Goal: Task Accomplishment & Management: Use online tool/utility

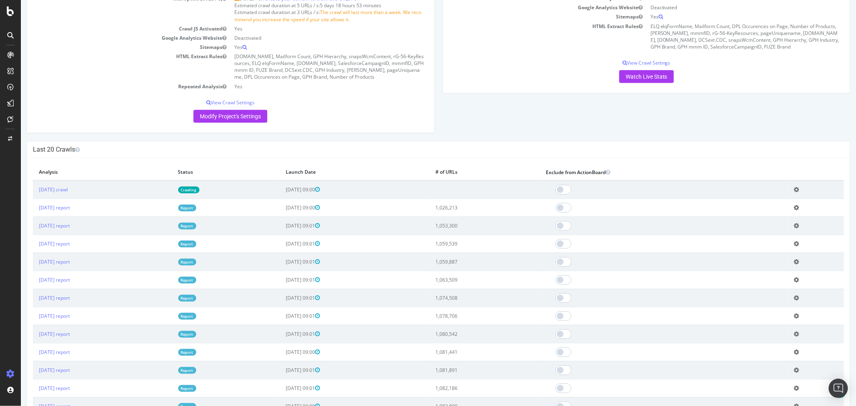
scroll to position [757, 0]
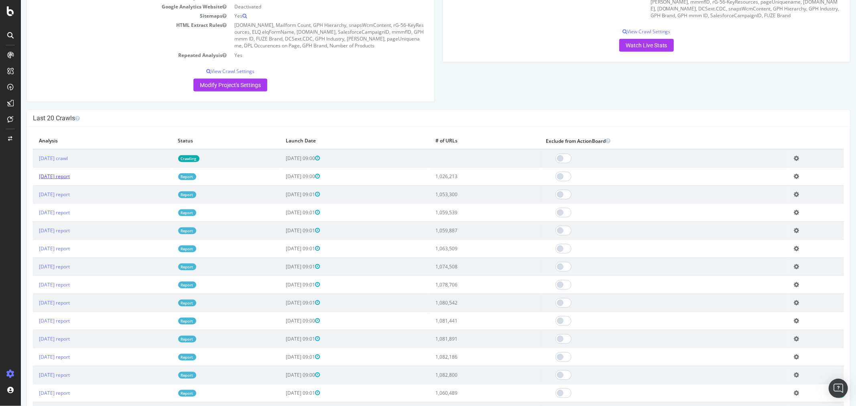
click at [69, 180] on link "[DATE] report" at bounding box center [54, 176] width 31 height 7
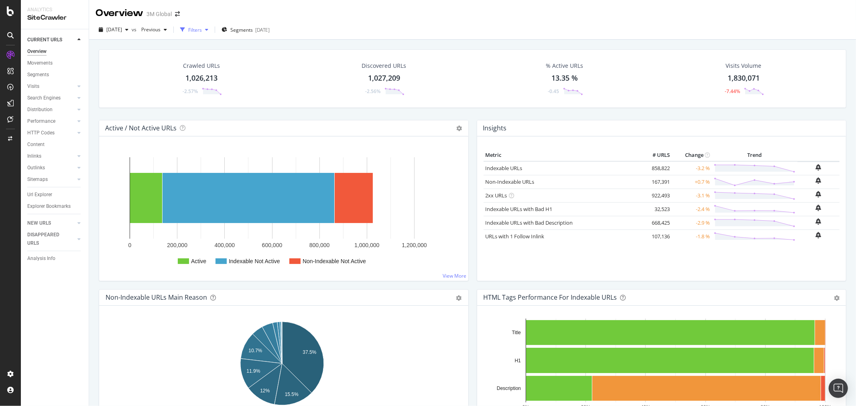
click at [211, 27] on div "button" at bounding box center [207, 29] width 10 height 5
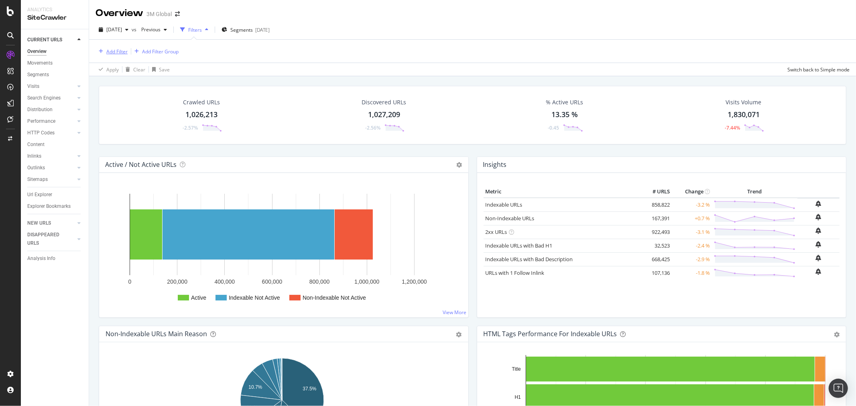
click at [122, 51] on div "Add Filter" at bounding box center [116, 51] width 21 height 7
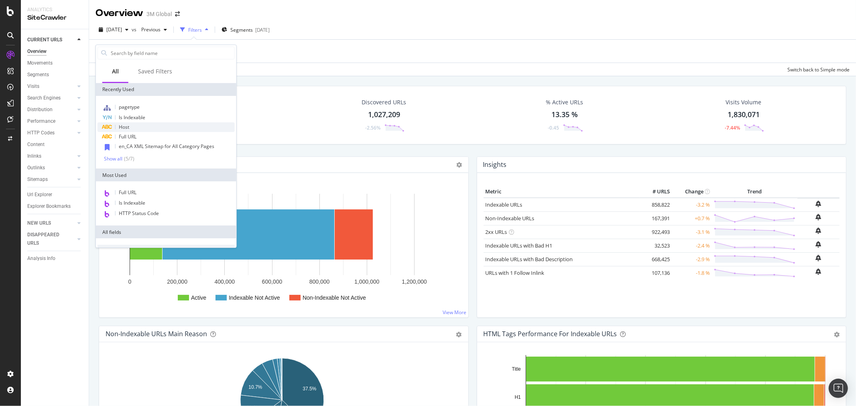
click at [134, 125] on div "Host" at bounding box center [165, 127] width 137 height 10
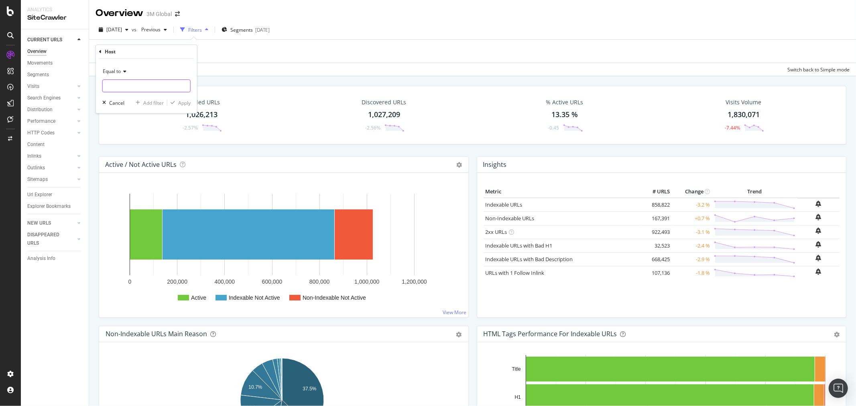
click at [134, 86] on input "text" at bounding box center [146, 85] width 87 height 13
click at [140, 97] on span "[DOMAIN_NAME]" at bounding box center [134, 96] width 59 height 7
type input "[DOMAIN_NAME]"
click at [186, 104] on div "Apply" at bounding box center [184, 102] width 12 height 7
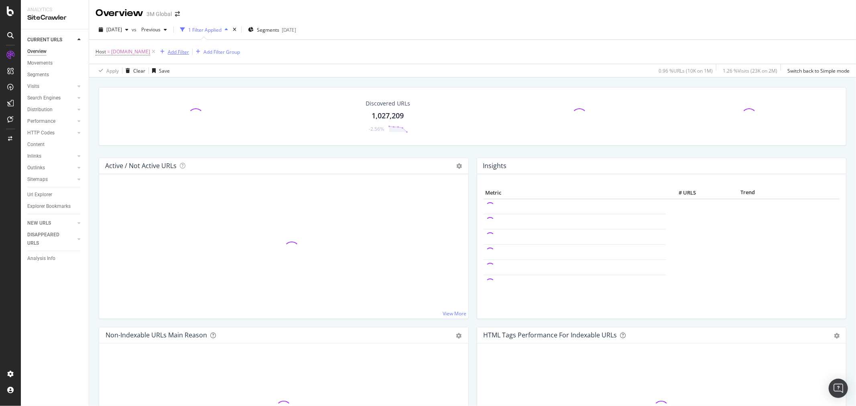
click at [176, 53] on div "Add Filter" at bounding box center [178, 52] width 21 height 7
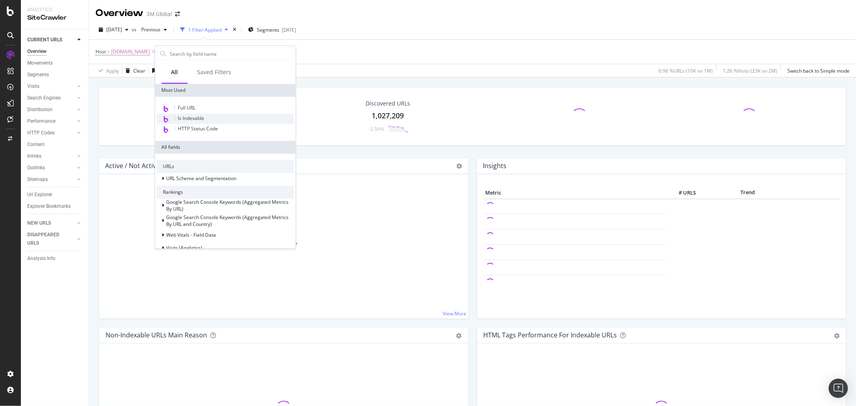
click at [207, 121] on div "Is Indexable" at bounding box center [225, 119] width 137 height 10
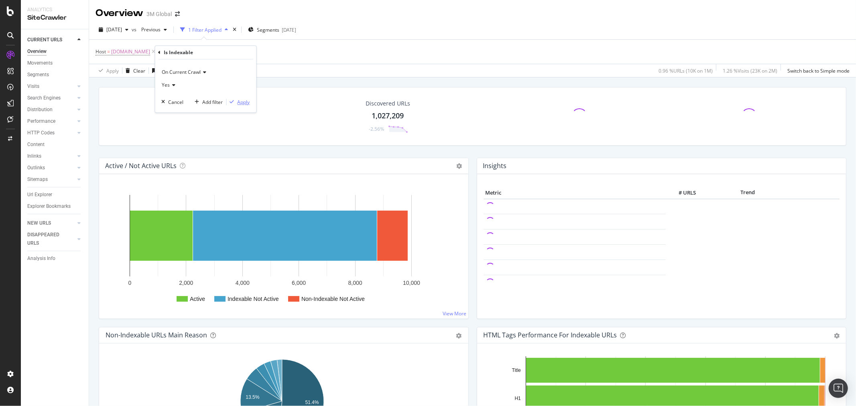
click at [244, 102] on div "Apply" at bounding box center [244, 102] width 12 height 7
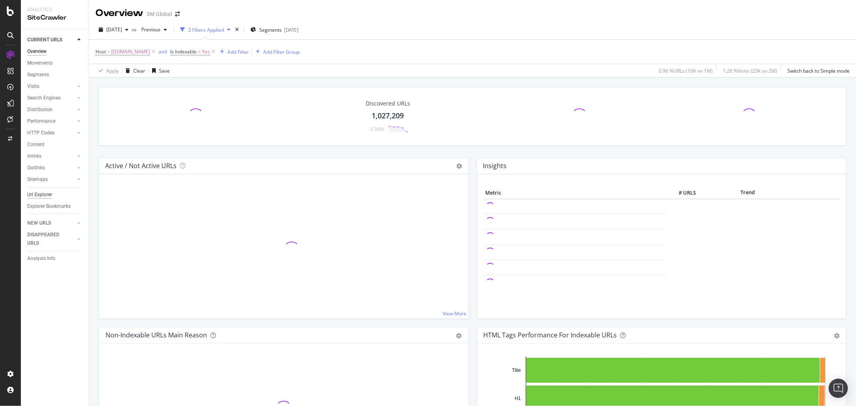
click at [38, 193] on div "Url Explorer" at bounding box center [39, 195] width 25 height 8
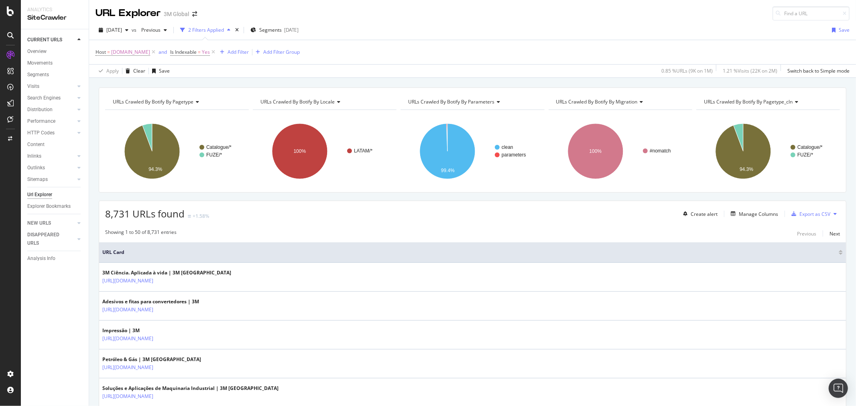
click at [467, 14] on div "URL Explorer 3M Global" at bounding box center [472, 10] width 767 height 20
click at [238, 53] on div "Add Filter" at bounding box center [237, 52] width 21 height 7
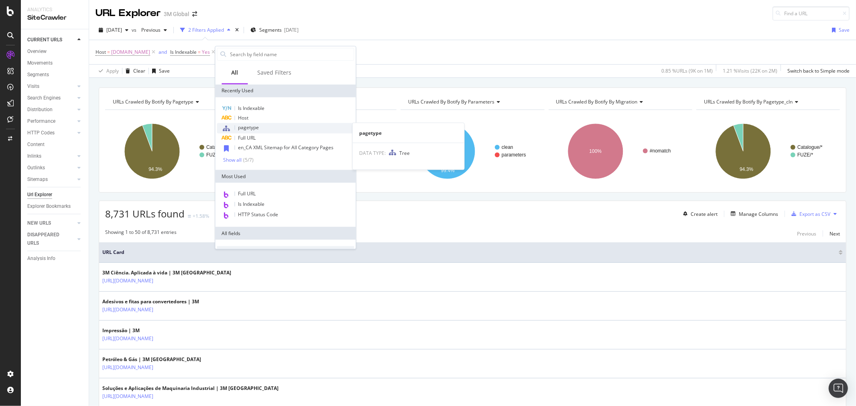
click at [255, 126] on span "pagetype" at bounding box center [248, 127] width 21 height 7
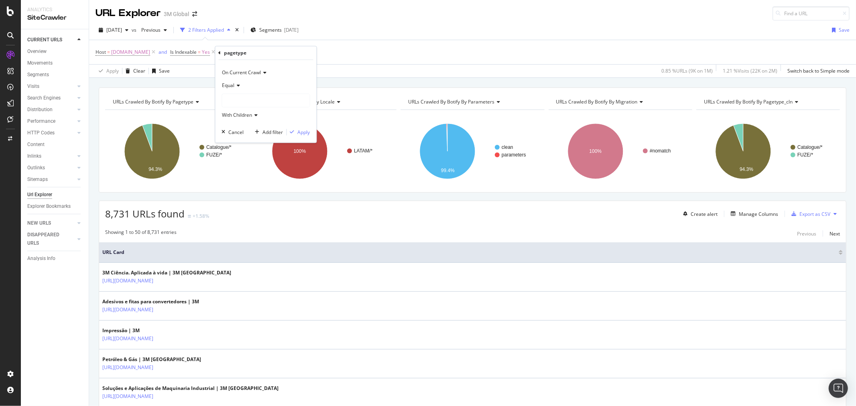
click at [260, 98] on div at bounding box center [265, 100] width 87 height 13
click at [229, 125] on div "FUZE 67,377 URLS Select" at bounding box center [267, 124] width 86 height 8
click at [229, 124] on icon at bounding box center [227, 124] width 3 height 5
click at [293, 134] on span "Select" at bounding box center [290, 133] width 14 height 7
click at [301, 133] on div "Apply" at bounding box center [304, 132] width 12 height 7
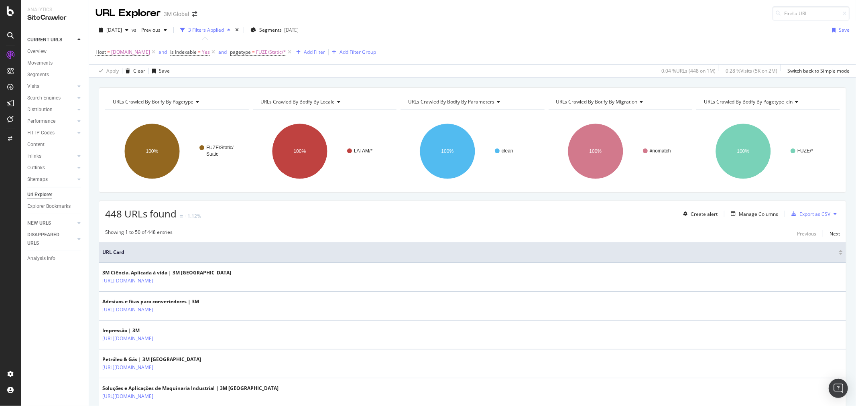
click at [830, 215] on button at bounding box center [835, 213] width 10 height 13
click at [804, 214] on span "Export XML Sitemaps" at bounding box center [792, 214] width 47 height 7
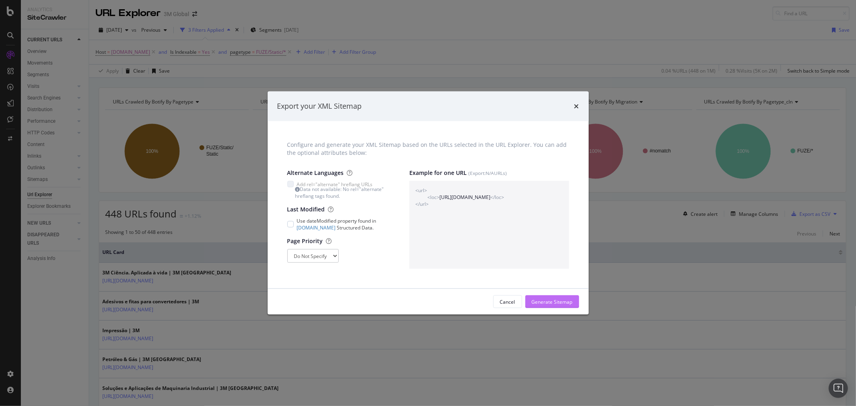
click at [558, 302] on div "Generate Sitemap" at bounding box center [552, 301] width 41 height 7
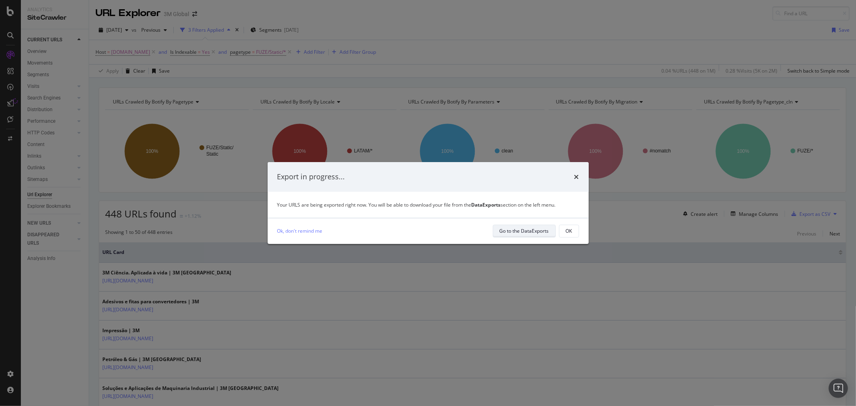
click at [524, 227] on div "Go to the DataExports" at bounding box center [523, 230] width 49 height 7
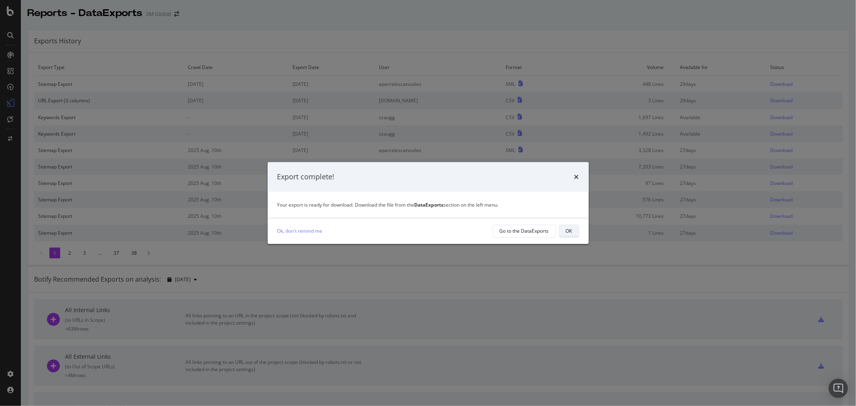
click at [576, 230] on button "OK" at bounding box center [569, 231] width 20 height 13
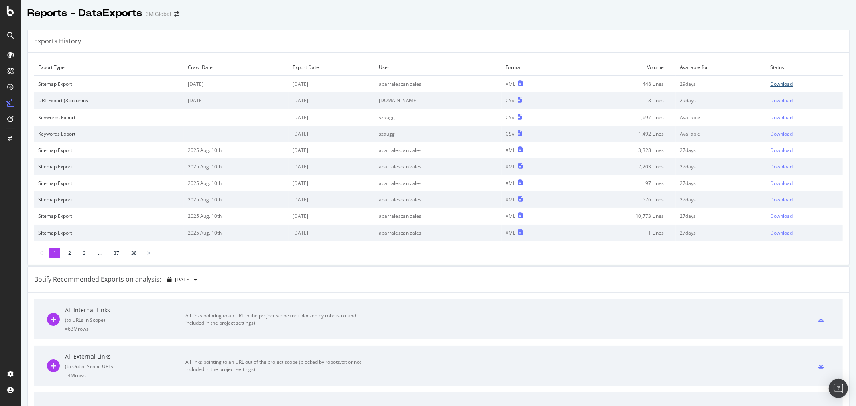
click at [770, 86] on div "Download" at bounding box center [781, 84] width 22 height 7
click at [471, 41] on div "Exports History" at bounding box center [438, 41] width 821 height 22
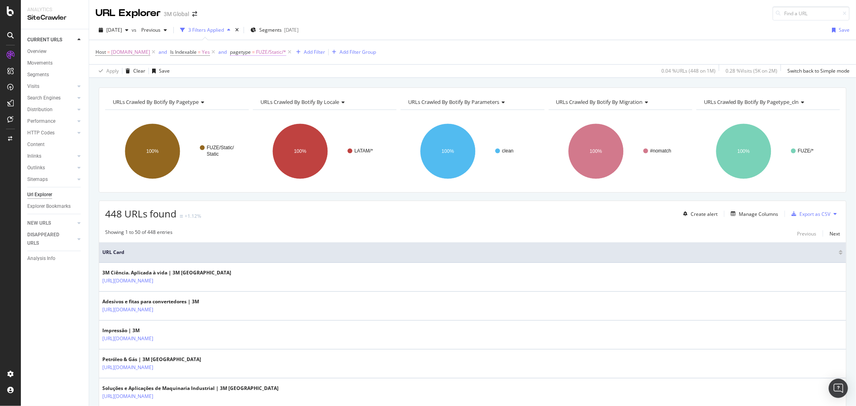
click at [264, 55] on span "FUZE/Static/*" at bounding box center [271, 52] width 30 height 11
click at [259, 99] on span "FUZE/Static" at bounding box center [249, 98] width 27 height 7
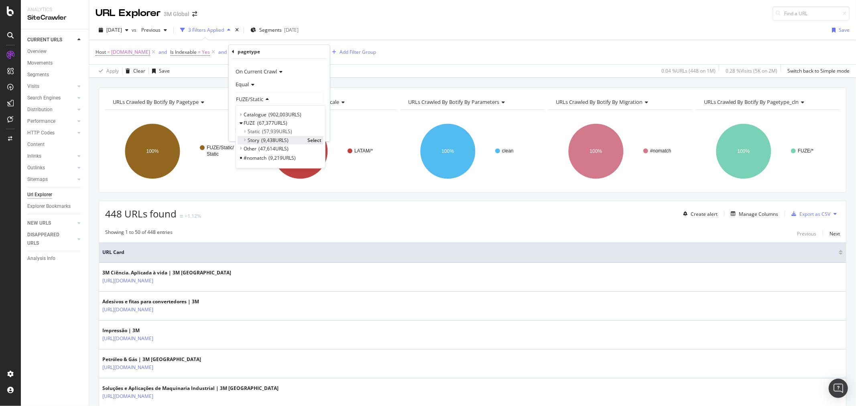
click at [313, 138] on span "Select" at bounding box center [314, 140] width 14 height 7
click at [319, 130] on div "Apply" at bounding box center [317, 131] width 12 height 7
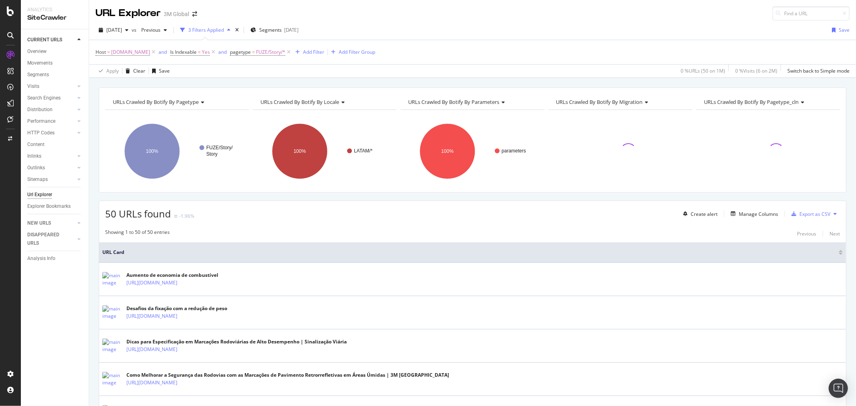
click at [833, 215] on icon at bounding box center [834, 213] width 3 height 5
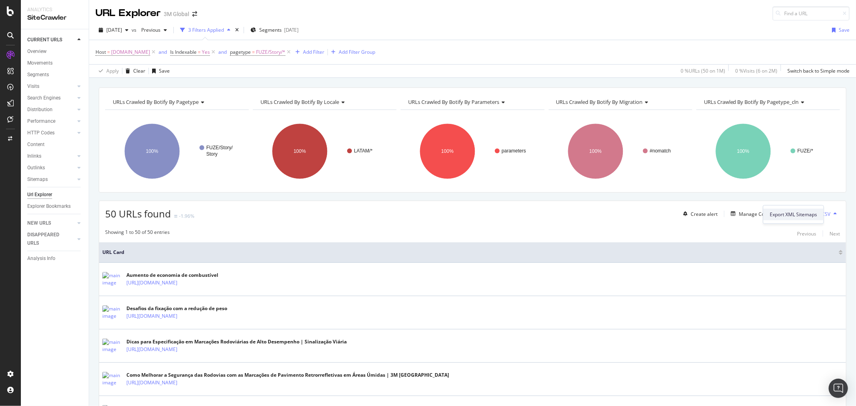
click at [808, 213] on span "Export XML Sitemaps" at bounding box center [792, 214] width 47 height 7
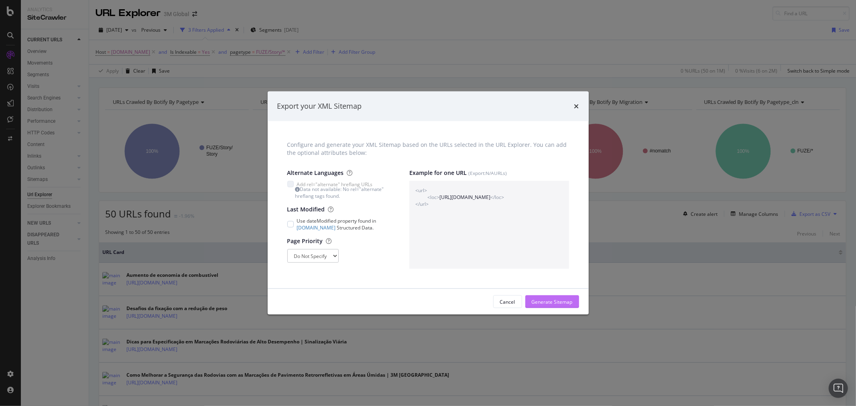
click at [560, 302] on div "Generate Sitemap" at bounding box center [552, 301] width 41 height 7
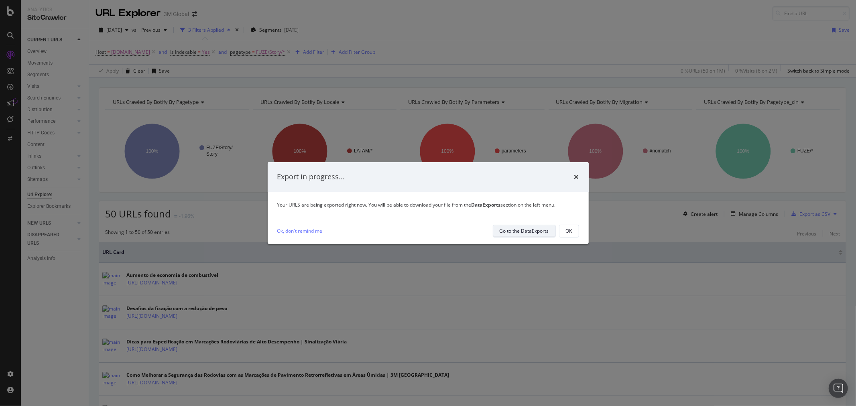
click at [526, 234] on div "Go to the DataExports" at bounding box center [523, 230] width 49 height 7
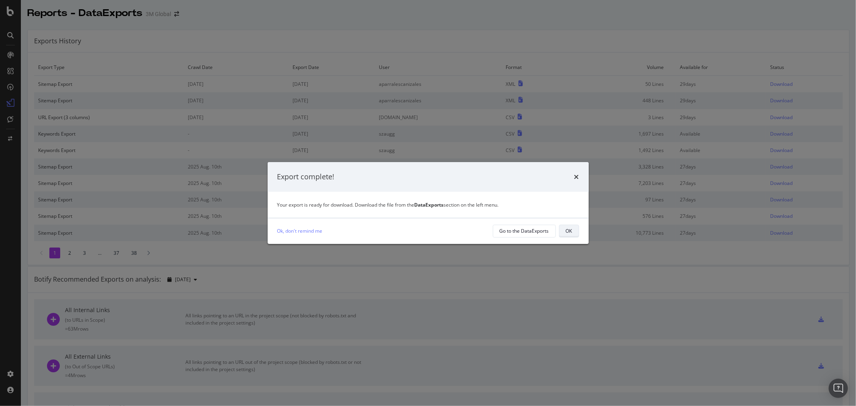
click at [572, 234] on button "OK" at bounding box center [569, 231] width 20 height 13
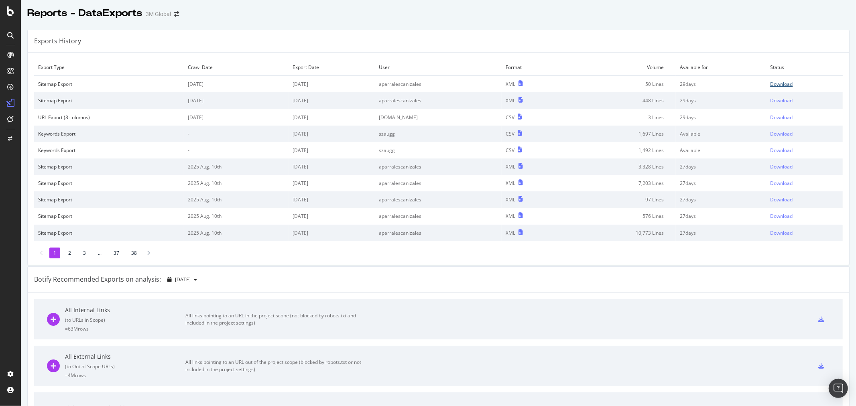
click at [770, 82] on div "Download" at bounding box center [781, 84] width 22 height 7
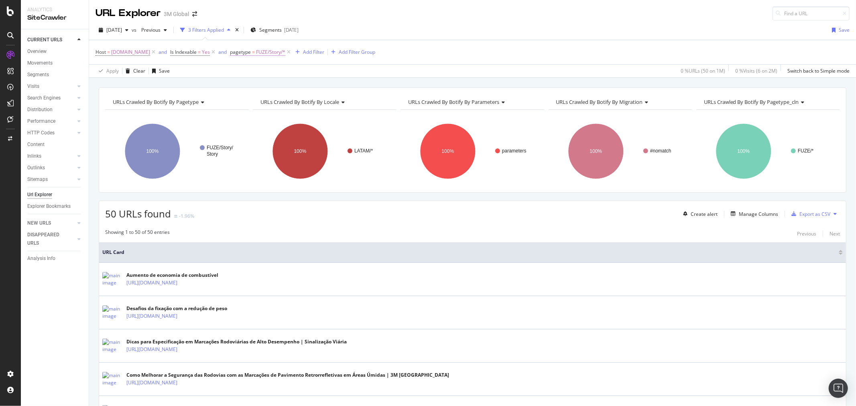
click at [261, 51] on span "FUZE/Story/*" at bounding box center [270, 52] width 29 height 11
click at [253, 97] on span "FUZE/Story" at bounding box center [249, 98] width 27 height 7
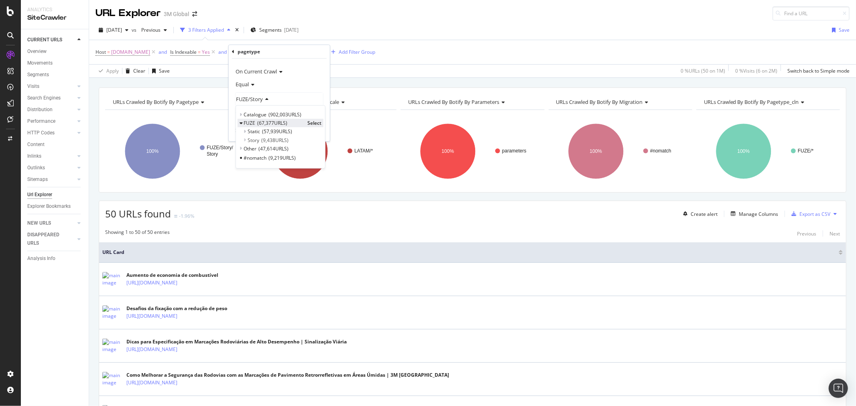
click at [250, 120] on span "FUZE" at bounding box center [250, 123] width 12 height 7
click at [251, 114] on span "Catalogue" at bounding box center [255, 114] width 23 height 7
click at [347, 122] on span "Select" at bounding box center [346, 123] width 14 height 7
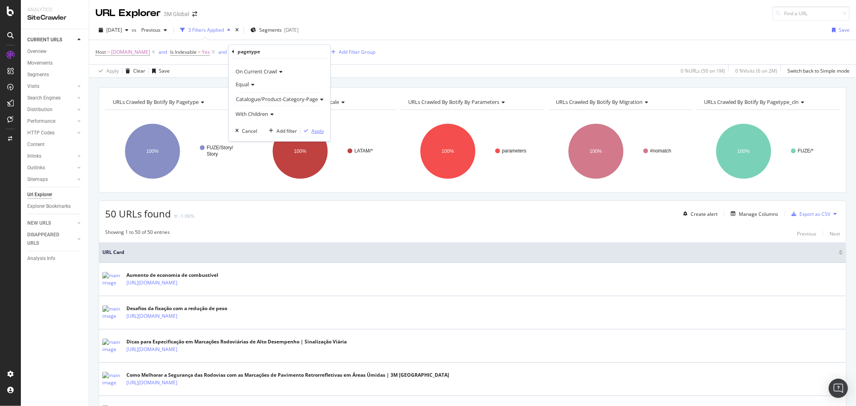
click at [317, 131] on div "Apply" at bounding box center [317, 131] width 12 height 7
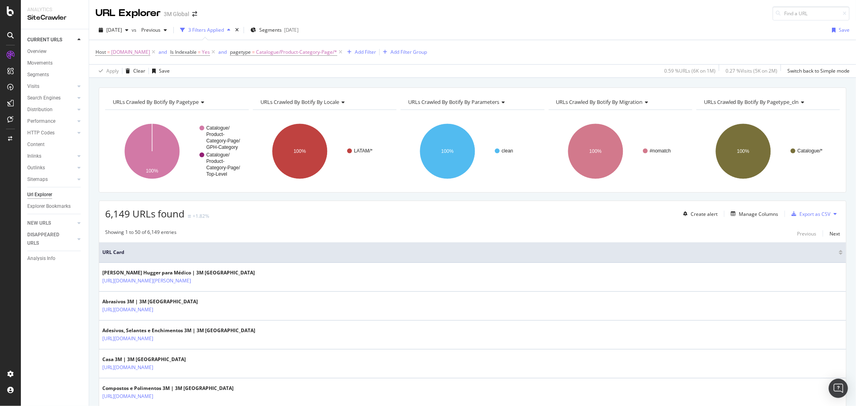
click at [833, 213] on icon at bounding box center [834, 213] width 3 height 5
click at [818, 213] on div "Export XML Sitemaps" at bounding box center [793, 215] width 60 height 12
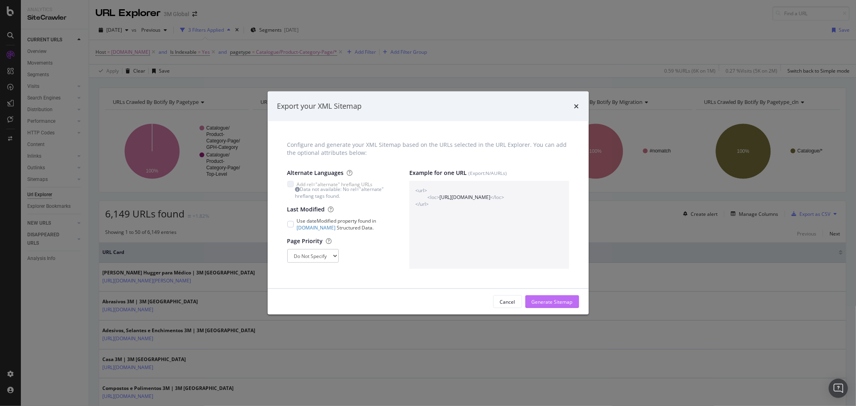
click at [566, 303] on div "Generate Sitemap" at bounding box center [552, 301] width 41 height 7
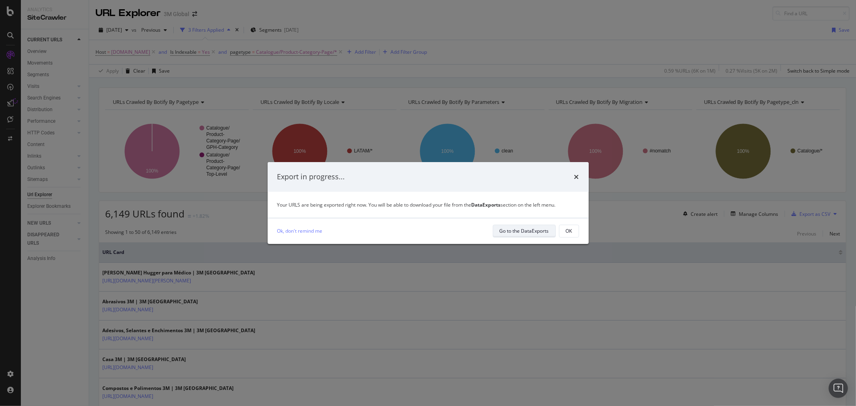
click at [524, 229] on div "Go to the DataExports" at bounding box center [523, 230] width 49 height 7
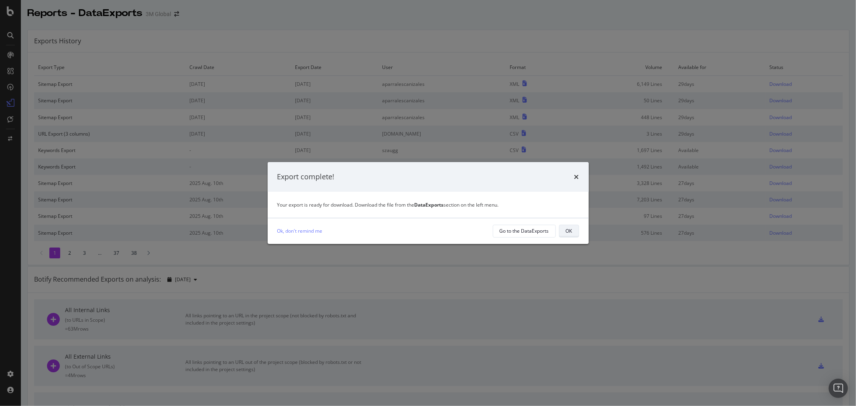
click at [570, 233] on div "OK" at bounding box center [569, 230] width 6 height 7
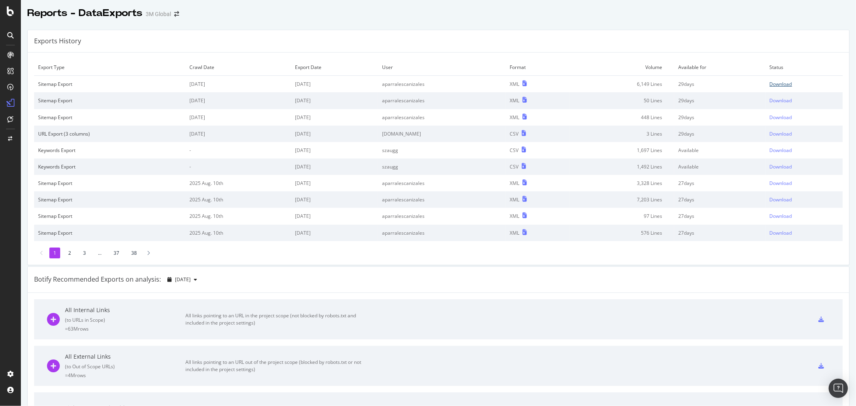
click at [771, 85] on div "Download" at bounding box center [780, 84] width 22 height 7
click at [487, 41] on div "Exports History" at bounding box center [438, 41] width 821 height 22
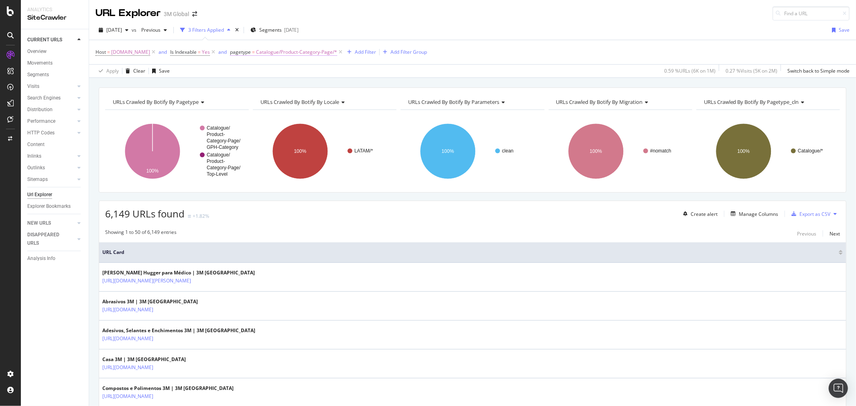
click at [301, 51] on span "Catalogue/Product-Category-Page/*" at bounding box center [296, 52] width 81 height 11
click at [295, 98] on span "Catalogue/Product-Category-Page" at bounding box center [277, 98] width 82 height 7
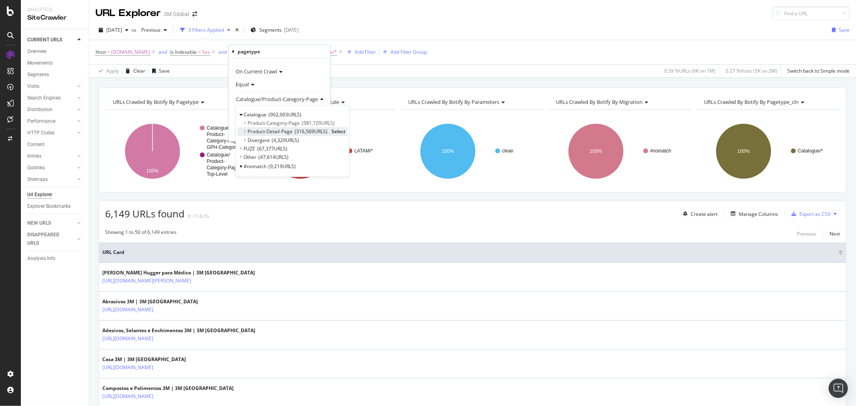
click at [339, 131] on span "Select" at bounding box center [338, 131] width 14 height 7
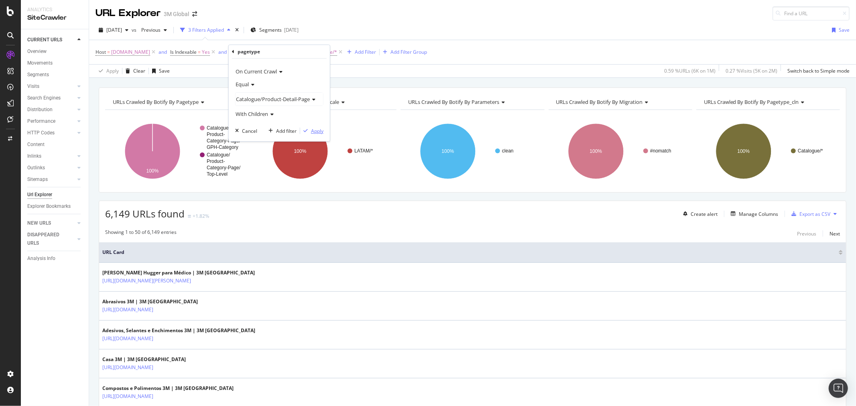
click at [319, 132] on div "Apply" at bounding box center [317, 131] width 12 height 7
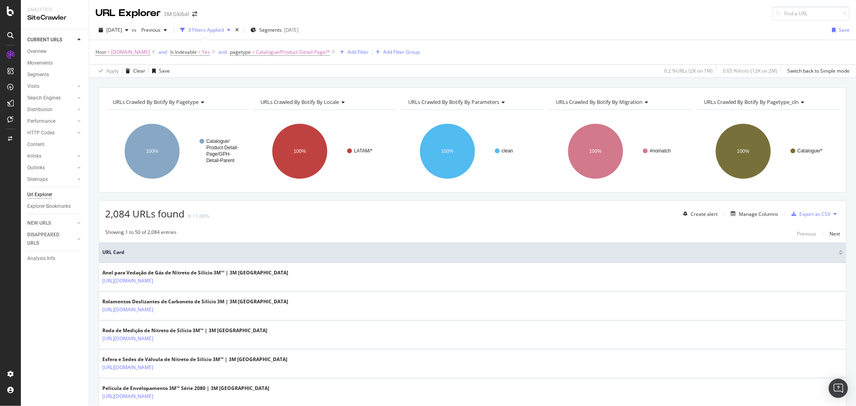
click at [833, 215] on icon at bounding box center [834, 213] width 3 height 5
click at [806, 214] on span "Export XML Sitemaps" at bounding box center [792, 214] width 47 height 7
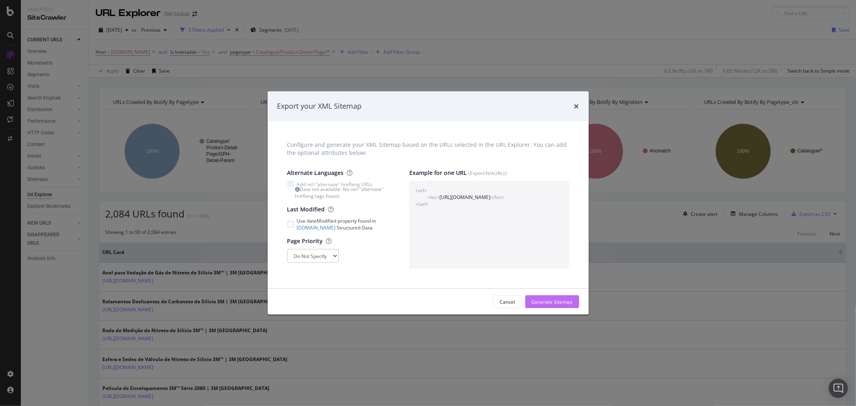
click at [569, 303] on div "Generate Sitemap" at bounding box center [552, 301] width 41 height 7
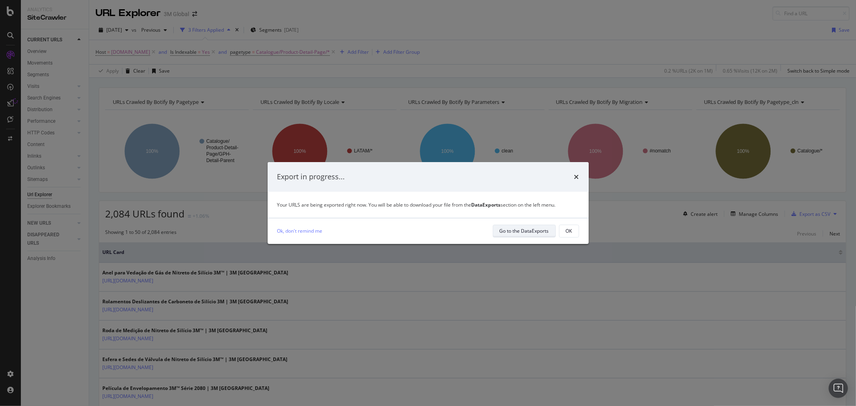
click at [530, 230] on div "Go to the DataExports" at bounding box center [523, 230] width 49 height 7
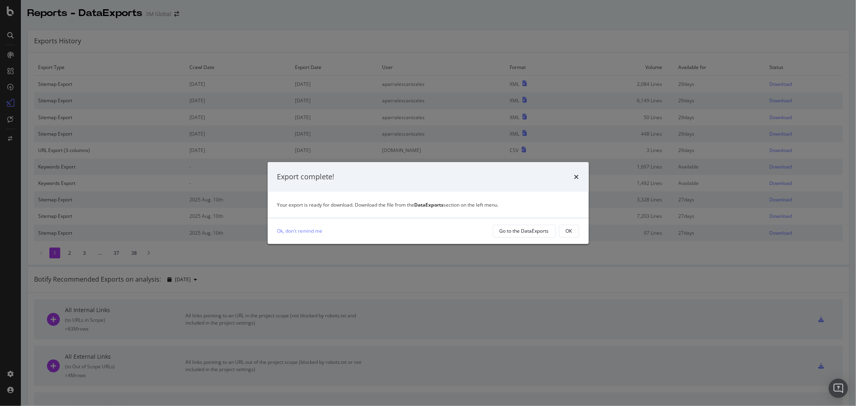
click at [579, 229] on div "Ok, don't remind me Go to the DataExports OK" at bounding box center [428, 231] width 321 height 26
click at [575, 229] on button "OK" at bounding box center [569, 231] width 20 height 13
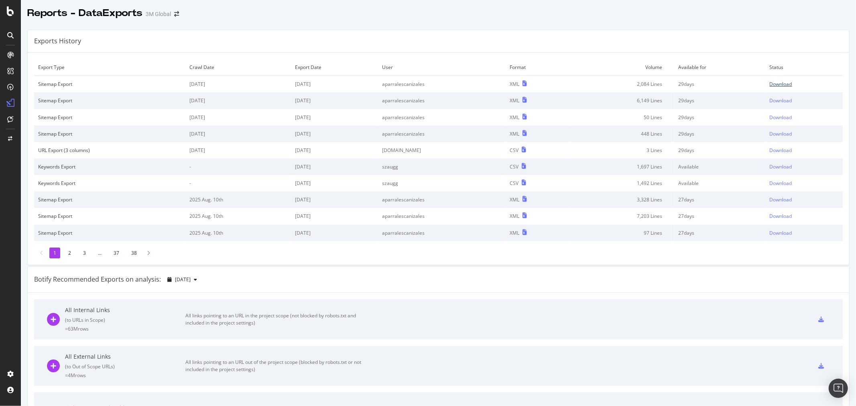
click at [774, 84] on div "Download" at bounding box center [780, 84] width 22 height 7
